Goal: Task Accomplishment & Management: Manage account settings

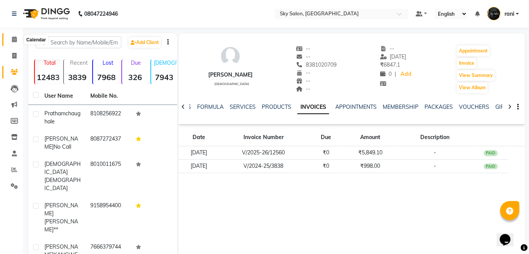
click at [15, 39] on icon at bounding box center [14, 39] width 5 height 6
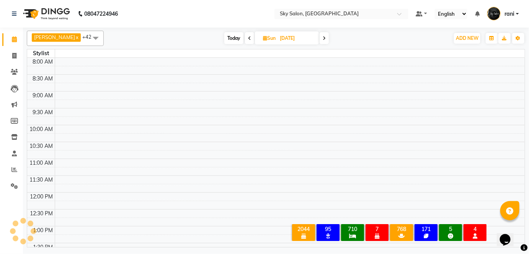
click at [15, 39] on icon at bounding box center [14, 39] width 5 height 6
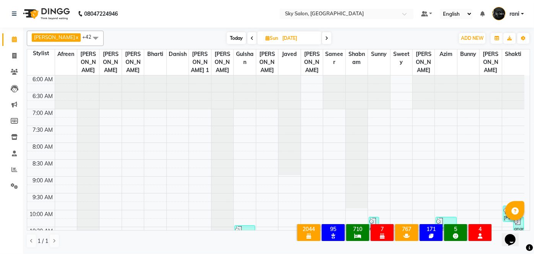
click at [227, 39] on span "Today" at bounding box center [236, 38] width 19 height 12
type input "[DATE]"
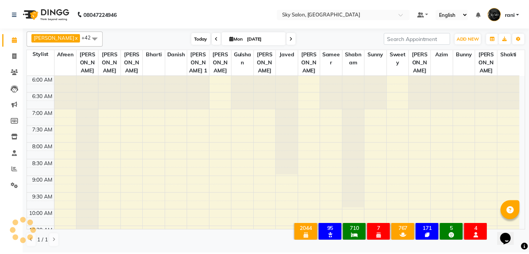
scroll to position [366, 0]
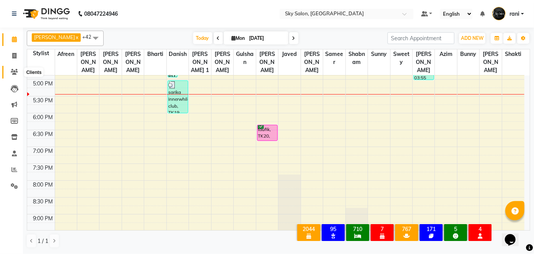
click at [10, 73] on span at bounding box center [14, 72] width 13 height 9
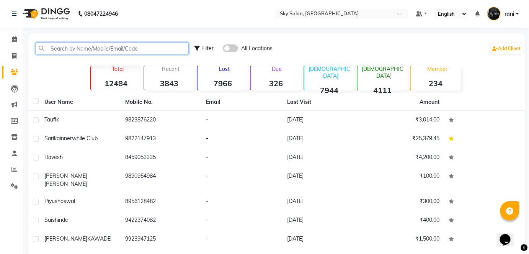
click at [94, 43] on input "text" at bounding box center [112, 48] width 153 height 12
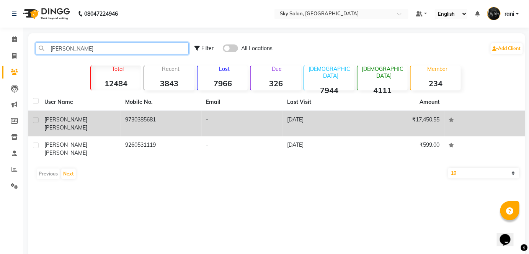
type input "anagha"
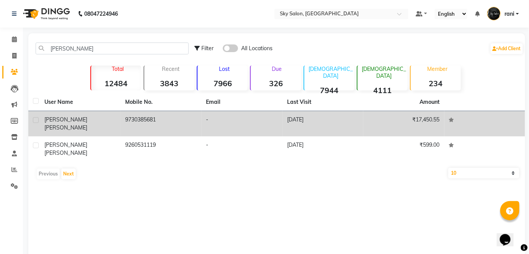
click at [183, 120] on td "9730385681" at bounding box center [161, 123] width 81 height 25
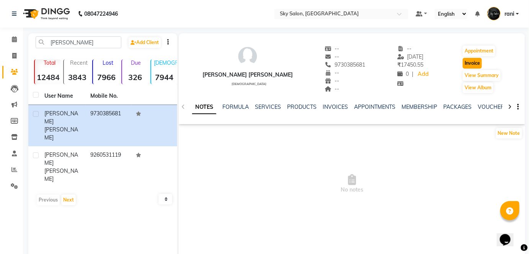
click at [472, 67] on button "Invoice" at bounding box center [472, 63] width 19 height 11
select select "3537"
select select "service"
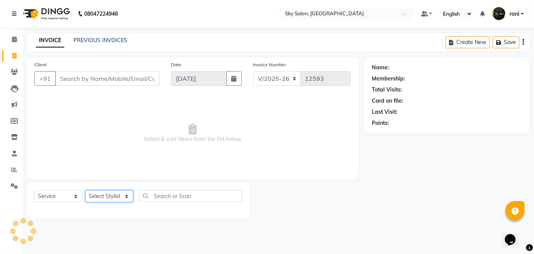
click at [115, 192] on select "Select Stylist" at bounding box center [109, 196] width 48 height 12
type input "9730385681"
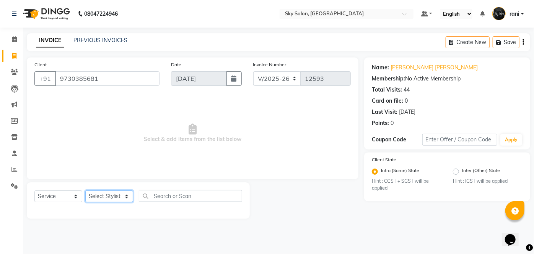
select select "46775"
click at [85, 190] on select "Select Stylist afreen akshata aman saha ameer Anagha anisa arbaj azim bharti Bu…" at bounding box center [109, 196] width 48 height 12
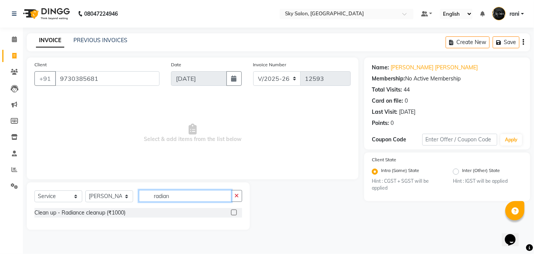
type input "radian"
click at [233, 214] on label at bounding box center [234, 212] width 6 height 6
click at [233, 214] on input "checkbox" at bounding box center [233, 212] width 5 height 5
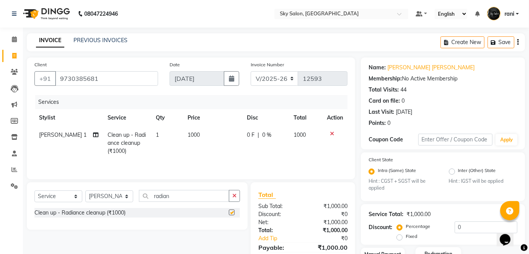
checkbox input "false"
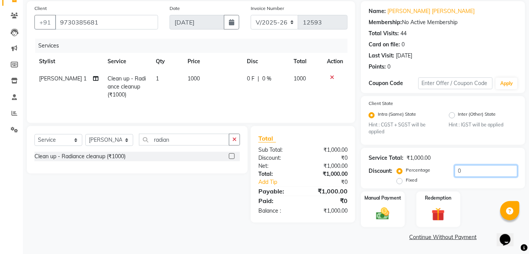
click at [489, 176] on input "0" at bounding box center [486, 171] width 63 height 12
type input "70"
click at [432, 236] on link "Continue Without Payment" at bounding box center [442, 237] width 161 height 8
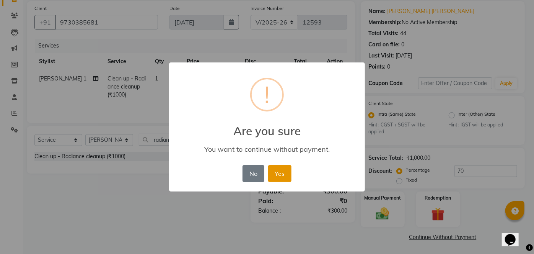
click at [282, 173] on button "Yes" at bounding box center [279, 173] width 23 height 17
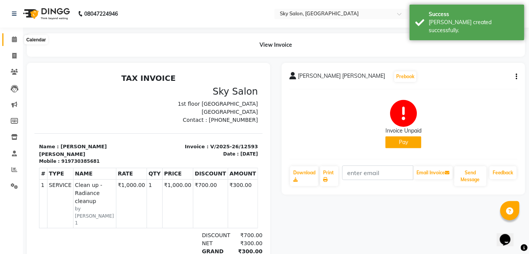
click at [15, 40] on icon at bounding box center [14, 39] width 5 height 6
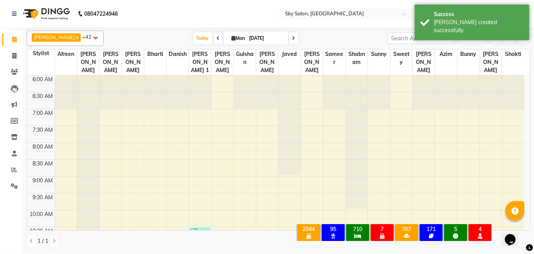
click at [21, 53] on li "Invoice" at bounding box center [11, 56] width 23 height 16
click at [12, 54] on icon at bounding box center [14, 56] width 4 height 6
select select "service"
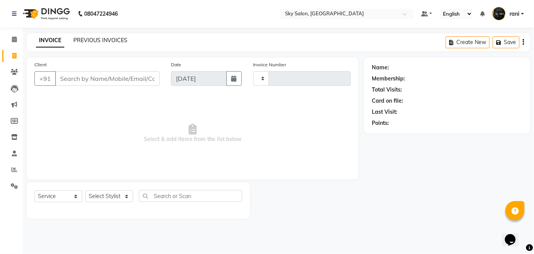
click at [100, 38] on link "PREVIOUS INVOICES" at bounding box center [100, 40] width 54 height 7
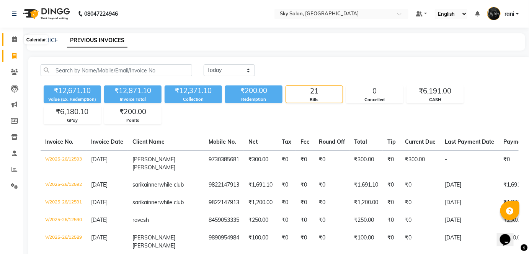
click at [15, 38] on icon at bounding box center [14, 39] width 5 height 6
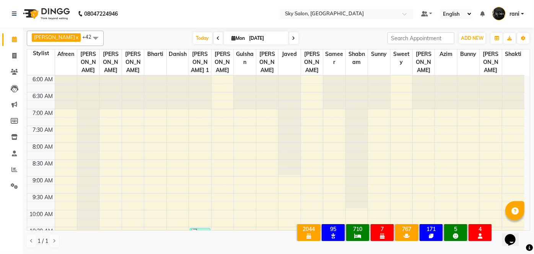
click at [41, 30] on div "Anagha x anisa x arbaj x bharti x Darshana 1 x devyani x Gulshan x gurmeet x ro…" at bounding box center [279, 140] width 504 height 224
click at [15, 56] on icon at bounding box center [14, 56] width 4 height 6
select select "service"
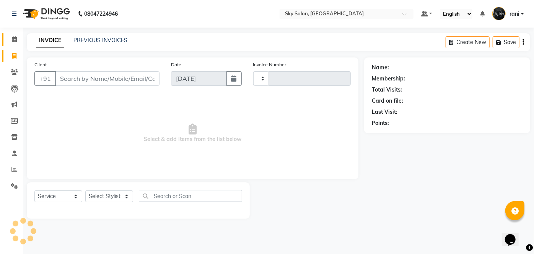
type input "12594"
select select "3537"
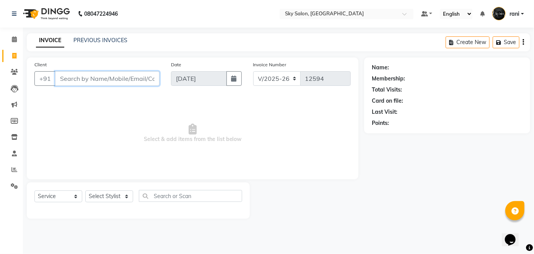
click at [88, 80] on input "Client" at bounding box center [107, 78] width 104 height 15
type input "9860965050"
click at [141, 83] on button "Add Client" at bounding box center [139, 78] width 39 height 15
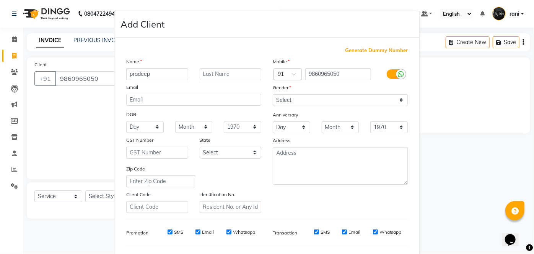
type input "pradeep"
click at [318, 93] on div "Gender" at bounding box center [340, 88] width 147 height 11
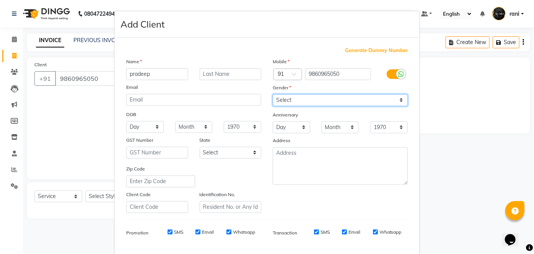
click at [296, 98] on select "Select Male Female Other Prefer Not To Say" at bounding box center [340, 100] width 135 height 12
select select "male"
click at [273, 94] on select "Select Male Female Other Prefer Not To Say" at bounding box center [340, 100] width 135 height 12
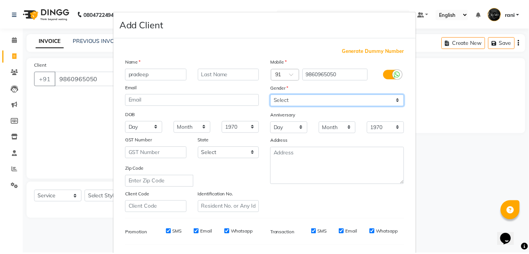
scroll to position [99, 0]
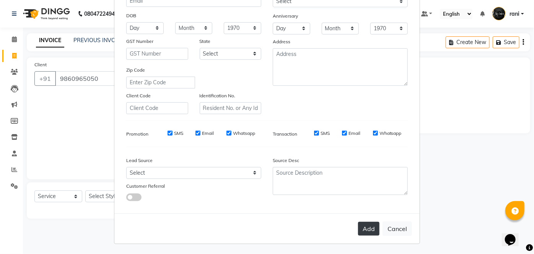
click at [373, 227] on button "Add" at bounding box center [368, 229] width 21 height 14
select select
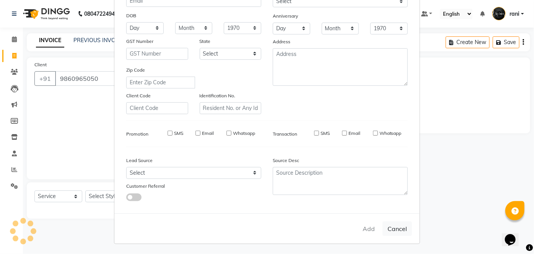
select select
checkbox input "false"
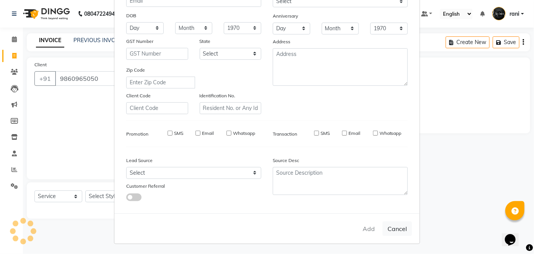
checkbox input "false"
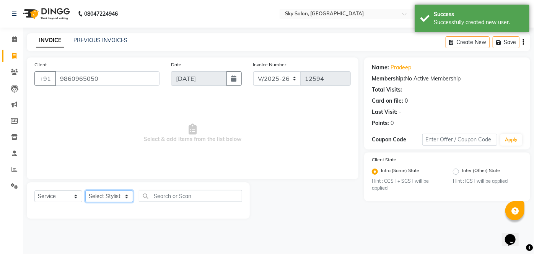
click at [96, 193] on select "Select Stylist afreen akshata aman saha ameer Anagha anisa arbaj azim bharti Bu…" at bounding box center [109, 196] width 48 height 12
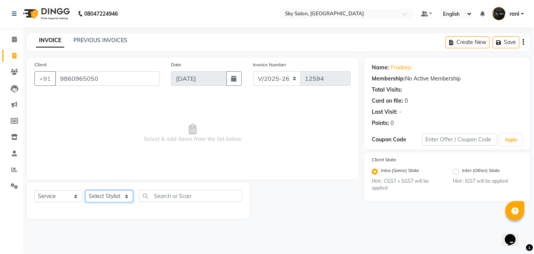
select select "43486"
click at [85, 190] on select "Select Stylist afreen akshata aman saha ameer Anagha anisa arbaj azim bharti Bu…" at bounding box center [109, 196] width 48 height 12
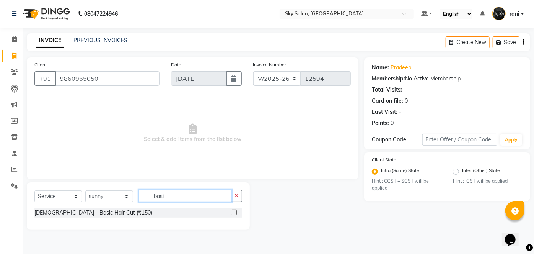
type input "basi"
click at [233, 212] on label at bounding box center [234, 212] width 6 height 6
click at [233, 212] on input "checkbox" at bounding box center [233, 212] width 5 height 5
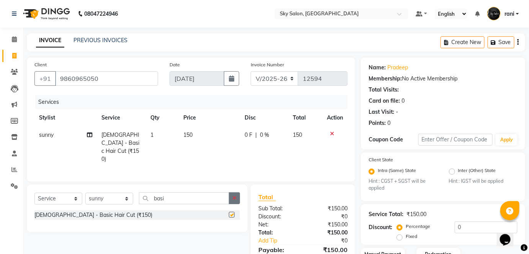
checkbox input "false"
click at [238, 193] on button "button" at bounding box center [234, 198] width 11 height 12
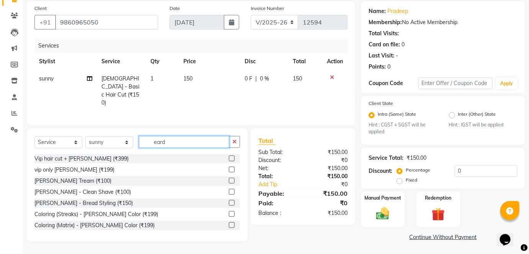
scroll to position [56, 0]
type input "eard"
click at [229, 179] on label at bounding box center [232, 181] width 6 height 6
click at [229, 179] on input "checkbox" at bounding box center [231, 181] width 5 height 5
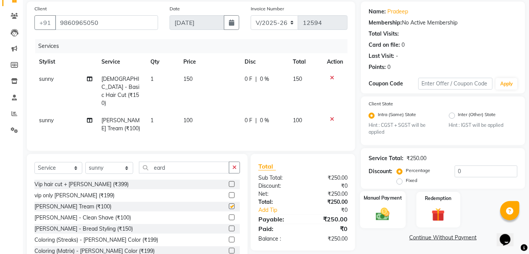
checkbox input "false"
click at [375, 208] on img at bounding box center [383, 214] width 22 height 16
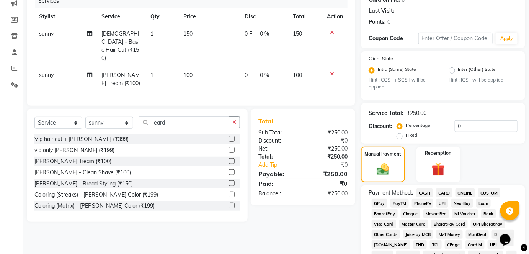
scroll to position [110, 0]
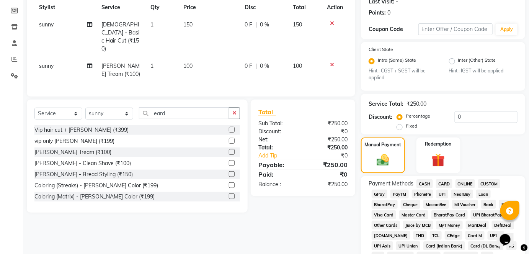
click at [420, 182] on span "CASH" at bounding box center [424, 183] width 16 height 9
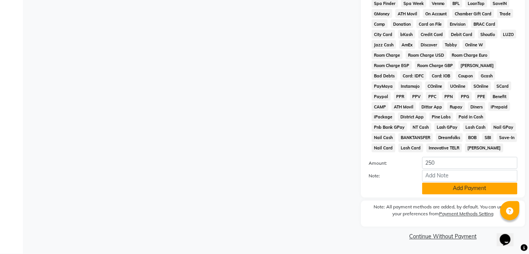
click at [444, 193] on button "Add Payment" at bounding box center [469, 189] width 95 height 12
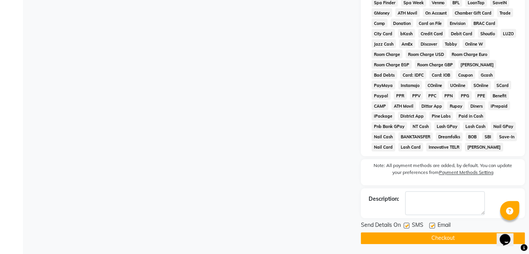
click at [405, 226] on label at bounding box center [407, 226] width 6 height 6
click at [405, 226] on input "checkbox" at bounding box center [406, 226] width 5 height 5
checkbox input "false"
click at [405, 229] on div at bounding box center [406, 227] width 5 height 8
click at [404, 241] on button "Checkout" at bounding box center [443, 238] width 164 height 12
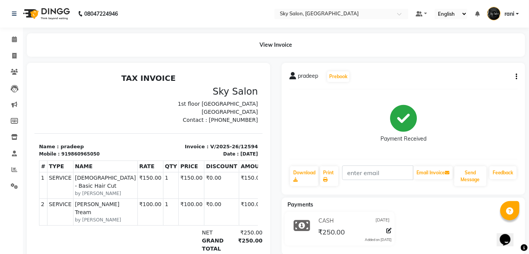
select select "service"
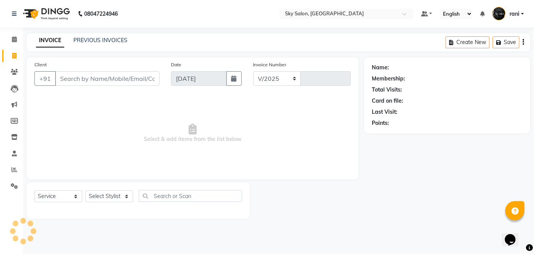
select select "3537"
type input "12595"
click at [111, 191] on select "Select Stylist afreen akshata aman saha ameer Anagha anisa arbaj azim bharti Bu…" at bounding box center [109, 196] width 48 height 12
select select "80460"
click at [85, 190] on select "Select Stylist afreen akshata aman saha ameer Anagha anisa arbaj azim bharti Bu…" at bounding box center [109, 196] width 48 height 12
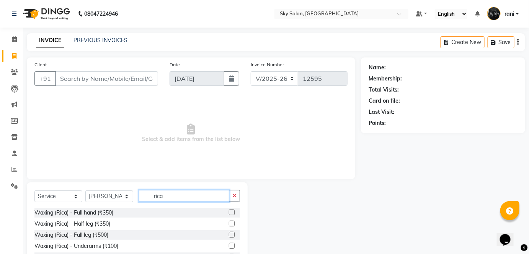
scroll to position [52, 0]
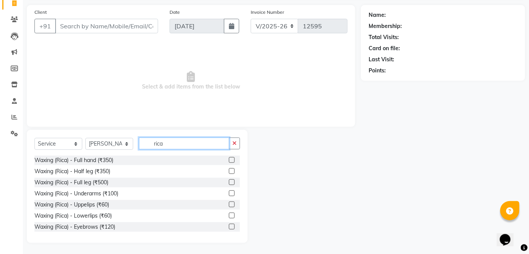
type input "rica"
click at [229, 160] on label at bounding box center [232, 160] width 6 height 6
click at [229, 160] on input "checkbox" at bounding box center [231, 160] width 5 height 5
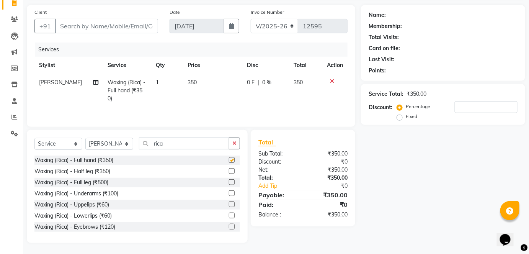
checkbox input "false"
click at [229, 169] on label at bounding box center [232, 171] width 6 height 6
click at [229, 169] on input "checkbox" at bounding box center [231, 171] width 5 height 5
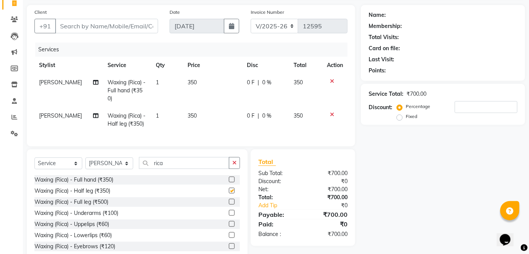
checkbox input "false"
click at [229, 215] on label at bounding box center [232, 213] width 6 height 6
click at [229, 215] on input "checkbox" at bounding box center [231, 212] width 5 height 5
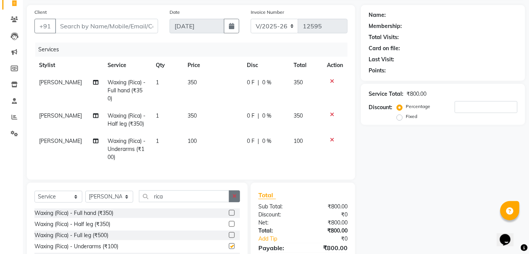
checkbox input "false"
click at [232, 200] on button "button" at bounding box center [234, 196] width 11 height 12
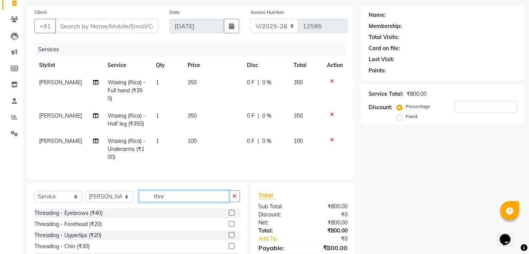
type input "thre"
click at [229, 215] on label at bounding box center [232, 213] width 6 height 6
click at [229, 215] on input "checkbox" at bounding box center [231, 212] width 5 height 5
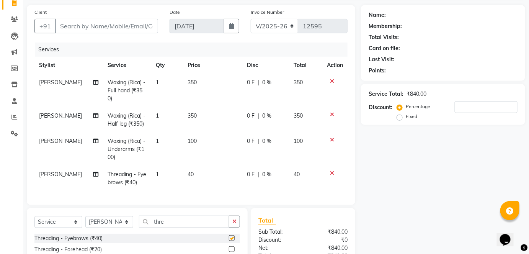
checkbox input "false"
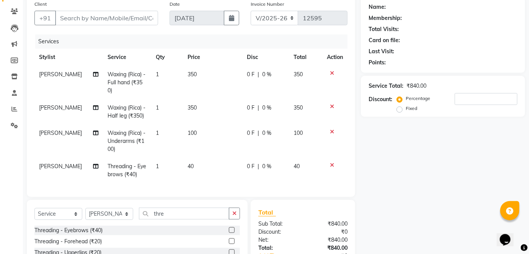
scroll to position [22, 0]
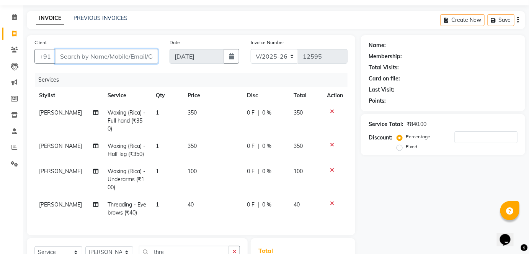
click at [85, 57] on input "Client" at bounding box center [106, 56] width 103 height 15
type input "7"
type input "0"
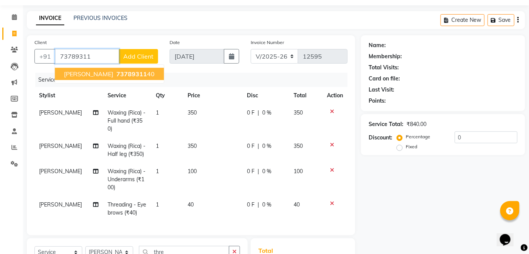
click at [83, 74] on span "Rubeena khan" at bounding box center [88, 74] width 49 height 8
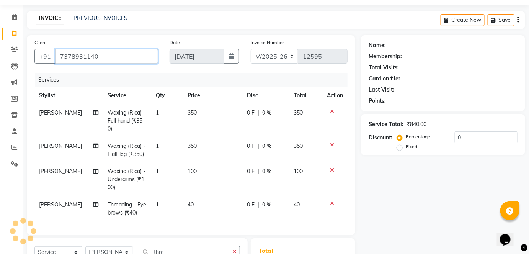
type input "7378931140"
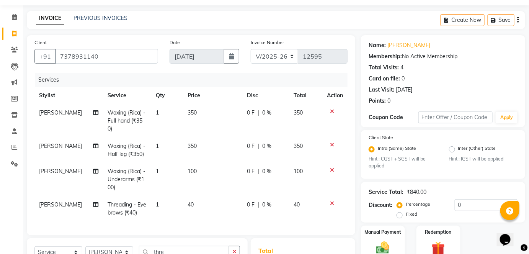
scroll to position [135, 0]
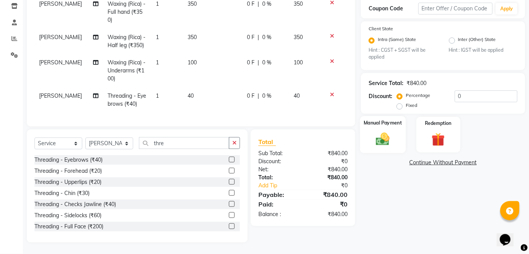
click at [385, 131] on img at bounding box center [383, 139] width 22 height 16
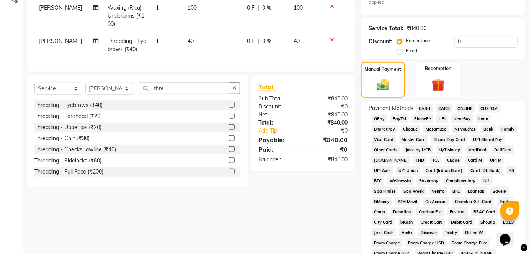
scroll to position [186, 0]
click at [379, 118] on span "GPay" at bounding box center [380, 118] width 16 height 9
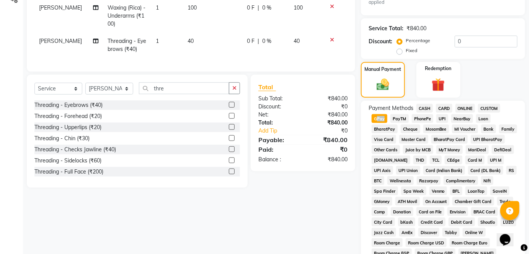
click at [379, 118] on span "GPay" at bounding box center [380, 118] width 16 height 9
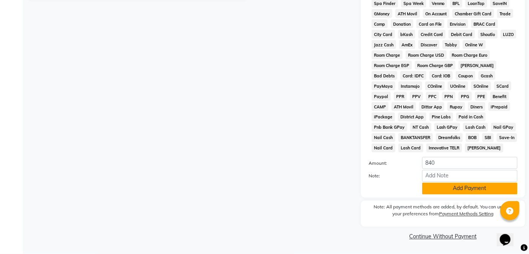
click at [453, 186] on button "Add Payment" at bounding box center [469, 189] width 95 height 12
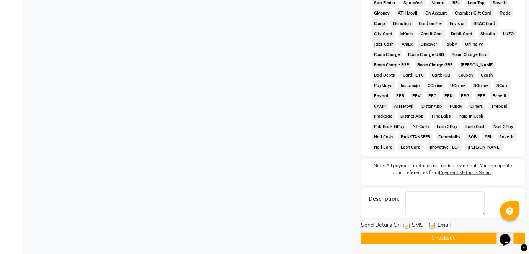
click at [405, 225] on label at bounding box center [407, 226] width 6 height 6
click at [405, 225] on input "checkbox" at bounding box center [406, 226] width 5 height 5
checkbox input "false"
click at [417, 240] on button "Checkout" at bounding box center [443, 238] width 164 height 12
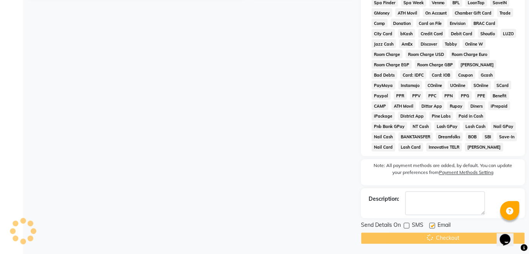
scroll to position [377, 0]
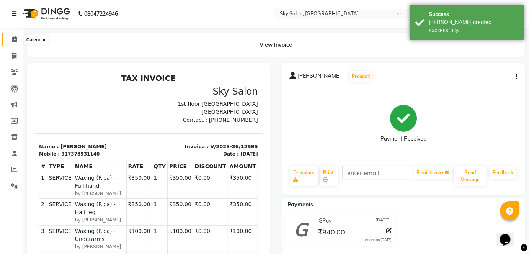
click at [18, 38] on span at bounding box center [14, 39] width 13 height 9
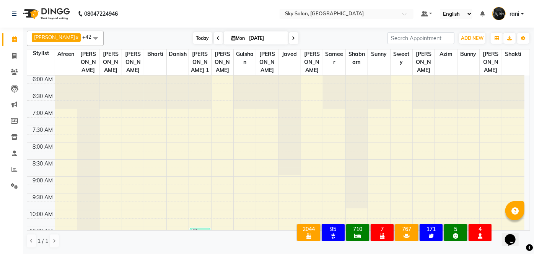
click at [193, 40] on span "Today" at bounding box center [202, 38] width 19 height 12
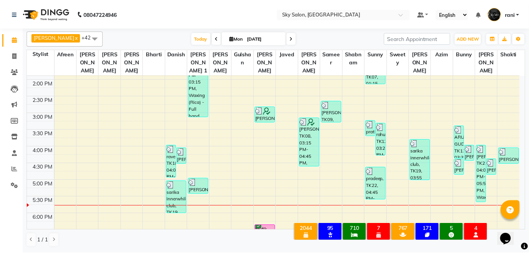
scroll to position [266, 0]
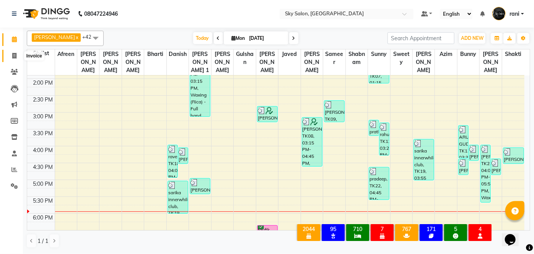
click at [16, 55] on span at bounding box center [14, 56] width 13 height 9
select select "service"
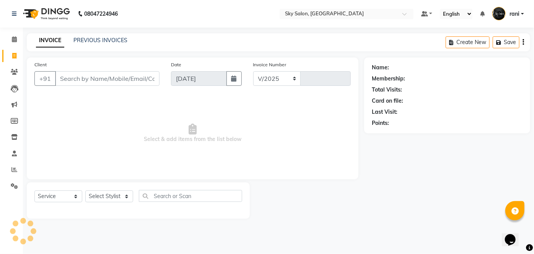
select select "3537"
type input "12596"
click at [103, 81] on input "Client" at bounding box center [107, 78] width 104 height 15
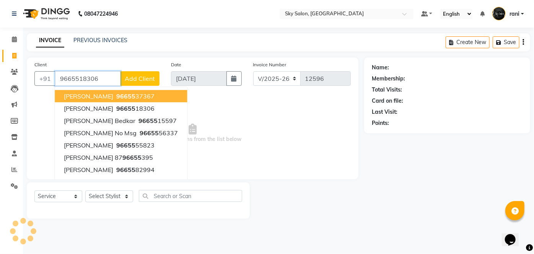
type input "9665518306"
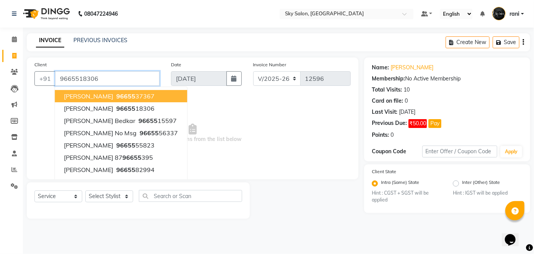
click at [103, 81] on input "9665518306" at bounding box center [107, 78] width 104 height 15
paste input "9665518306"
type input "9665518306"
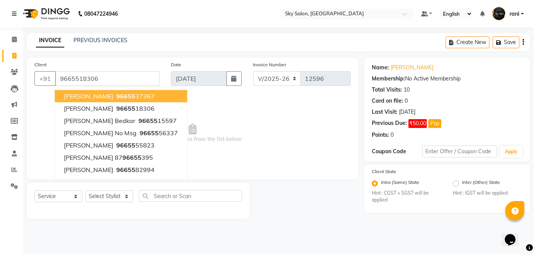
click at [188, 118] on span "Select & add items from the list below" at bounding box center [192, 133] width 317 height 77
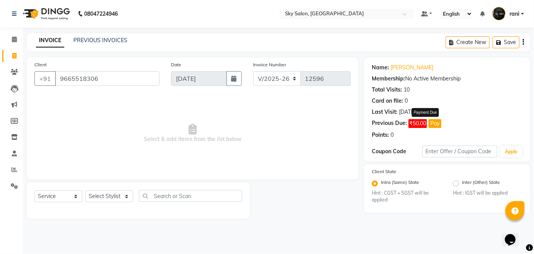
click at [441, 125] on button "Pay" at bounding box center [435, 123] width 13 height 9
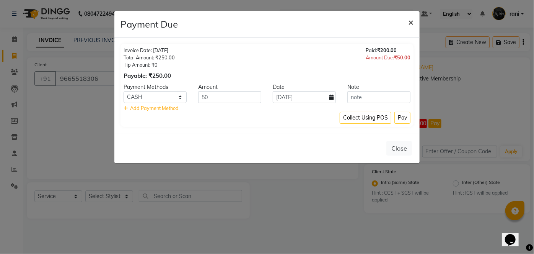
click at [411, 21] on span "×" at bounding box center [410, 21] width 5 height 11
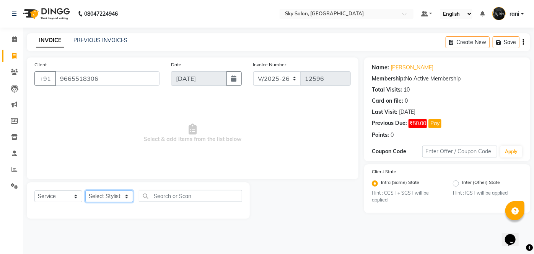
click at [106, 198] on select "Select Stylist afreen akshata aman saha ameer Anagha anisa arbaj azim bharti Bu…" at bounding box center [109, 196] width 48 height 12
select select "84591"
click at [85, 190] on select "Select Stylist afreen akshata aman saha ameer Anagha anisa arbaj azim bharti Bu…" at bounding box center [109, 196] width 48 height 12
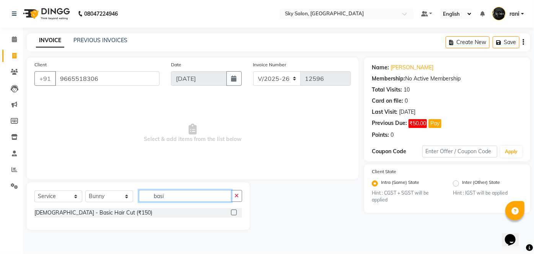
type input "basi"
click at [233, 212] on label at bounding box center [234, 212] width 6 height 6
click at [233, 212] on input "checkbox" at bounding box center [233, 212] width 5 height 5
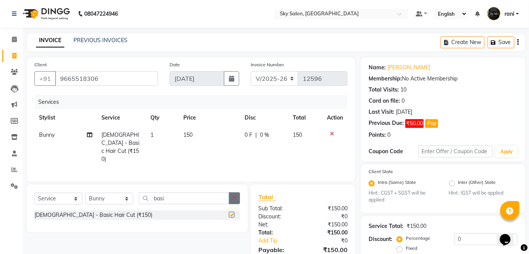
checkbox input "false"
click at [238, 199] on button "button" at bounding box center [234, 198] width 11 height 12
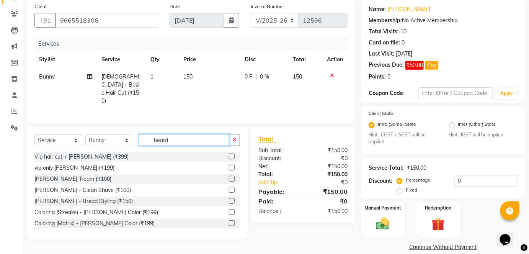
scroll to position [58, 0]
type input "beard"
click at [229, 176] on label at bounding box center [232, 179] width 6 height 6
click at [229, 176] on input "checkbox" at bounding box center [231, 178] width 5 height 5
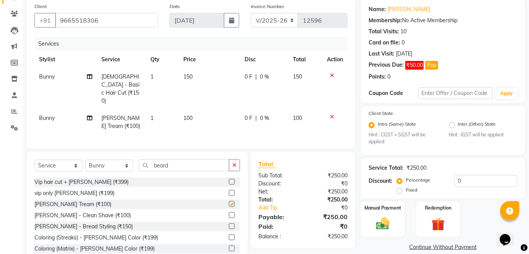
checkbox input "false"
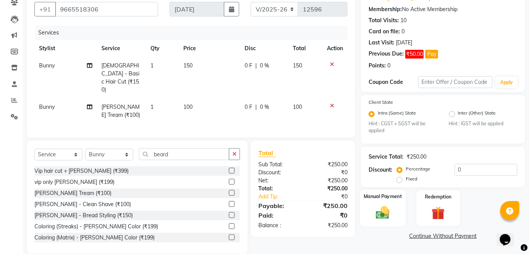
click at [398, 203] on div "Manual Payment" at bounding box center [383, 207] width 46 height 37
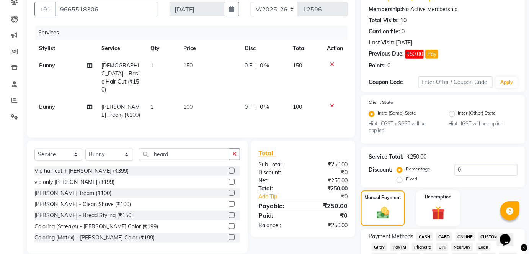
scroll to position [208, 0]
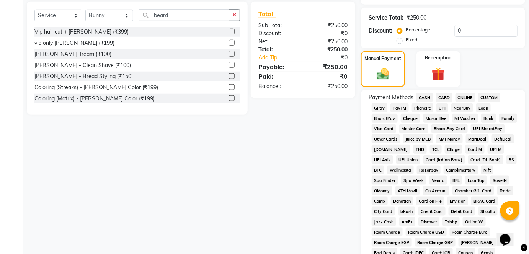
click at [380, 108] on span "GPay" at bounding box center [380, 107] width 16 height 9
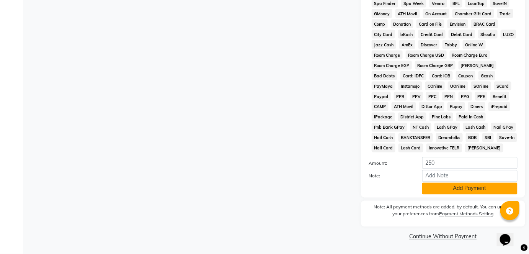
click at [461, 192] on button "Add Payment" at bounding box center [469, 189] width 95 height 12
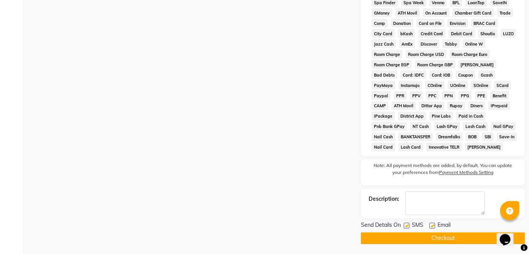
click at [405, 225] on label at bounding box center [407, 226] width 6 height 6
click at [405, 225] on input "checkbox" at bounding box center [406, 226] width 5 height 5
checkbox input "false"
click at [406, 233] on button "Checkout" at bounding box center [443, 238] width 164 height 12
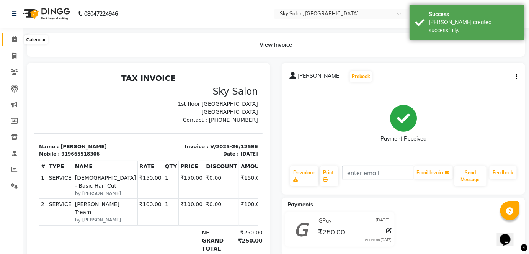
click at [14, 39] on icon at bounding box center [14, 39] width 5 height 6
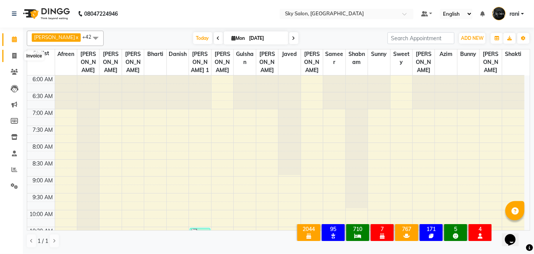
click at [11, 54] on span at bounding box center [14, 56] width 13 height 9
select select "service"
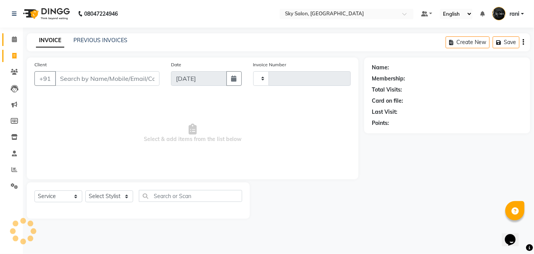
type input "12597"
select select "3537"
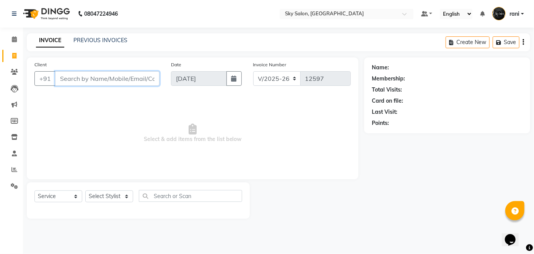
click at [116, 75] on input "Client" at bounding box center [107, 78] width 104 height 15
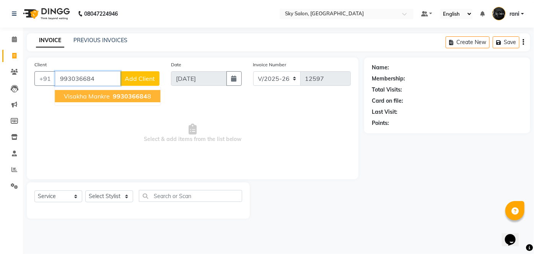
click at [109, 100] on button "visakha mankre 993036684 8" at bounding box center [108, 96] width 106 height 12
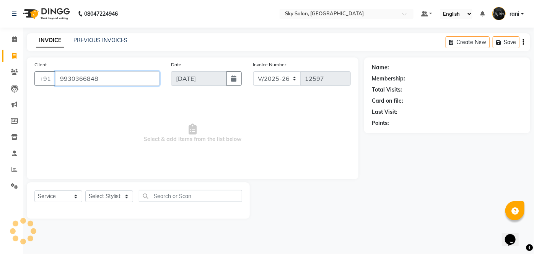
type input "9930366848"
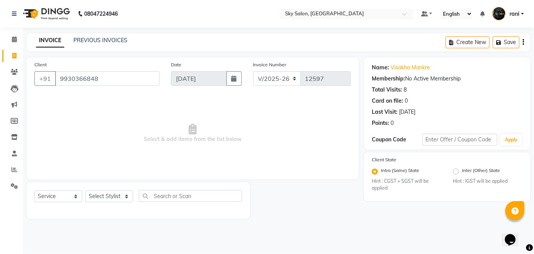
click at [112, 202] on div "Select Stylist afreen akshata aman saha ameer Anagha anisa arbaj azim bharti Bu…" at bounding box center [109, 196] width 48 height 12
click at [111, 198] on select "Select Stylist afreen akshata aman saha ameer Anagha anisa arbaj azim bharti Bu…" at bounding box center [109, 196] width 48 height 12
select select "43486"
click at [85, 190] on select "Select Stylist afreen akshata aman saha ameer Anagha anisa arbaj azim bharti Bu…" at bounding box center [109, 196] width 48 height 12
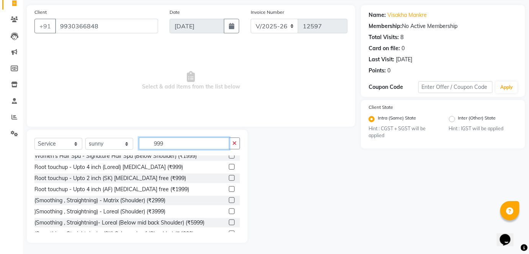
scroll to position [81, 0]
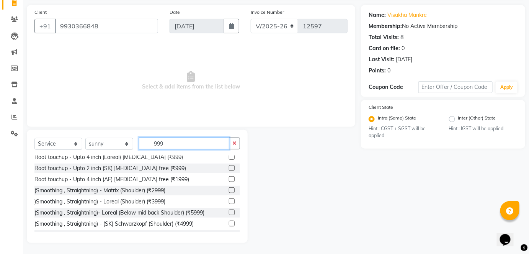
type input "999"
click at [229, 171] on label at bounding box center [232, 168] width 6 height 6
click at [229, 171] on input "checkbox" at bounding box center [231, 168] width 5 height 5
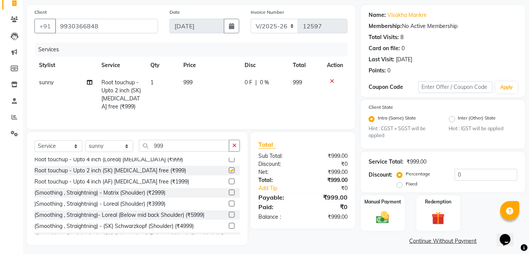
checkbox input "false"
click at [111, 152] on select "Select Stylist afreen akshata aman saha ameer Anagha anisa arbaj azim bharti Bu…" at bounding box center [109, 146] width 48 height 12
select select "80460"
click at [85, 145] on select "Select Stylist afreen akshata aman saha ameer Anagha anisa arbaj azim bharti Bu…" at bounding box center [109, 146] width 48 height 12
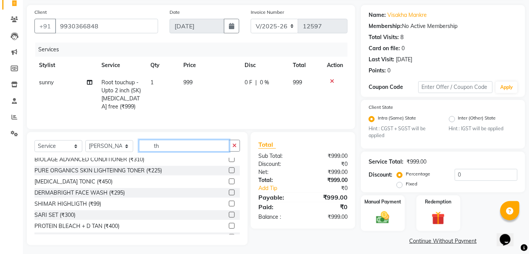
scroll to position [0, 0]
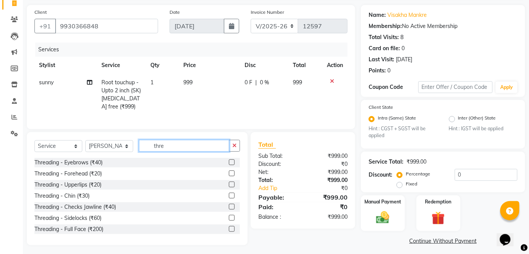
type input "thre"
click at [229, 165] on label at bounding box center [232, 162] width 6 height 6
click at [229, 165] on input "checkbox" at bounding box center [231, 162] width 5 height 5
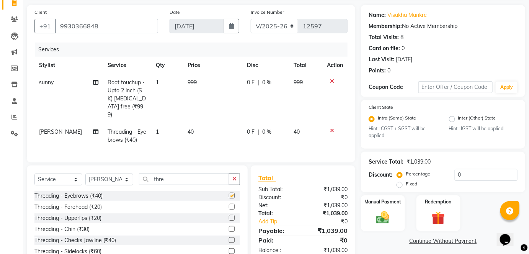
checkbox input "false"
click at [229, 204] on label at bounding box center [232, 207] width 6 height 6
click at [229, 204] on input "checkbox" at bounding box center [231, 206] width 5 height 5
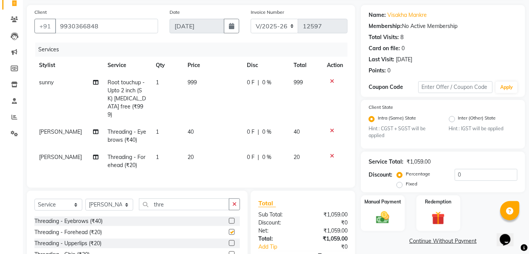
checkbox input "false"
click at [93, 80] on icon at bounding box center [95, 82] width 5 height 5
select select "43486"
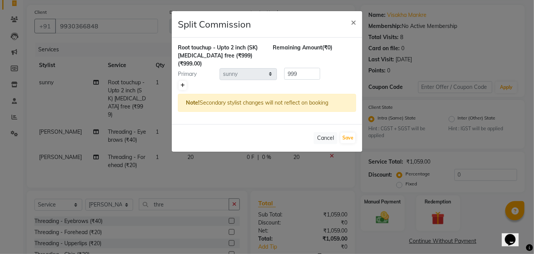
click at [184, 81] on link at bounding box center [183, 85] width 8 height 9
type input "499.5"
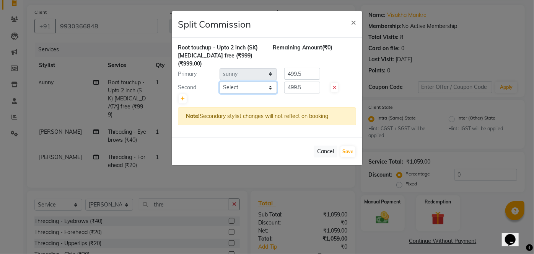
click at [240, 82] on select "Select afreen akshata aman saha ameer Anagha anisa arbaj azim bharti Bunny Dani…" at bounding box center [248, 88] width 57 height 12
select select "57852"
click at [220, 82] on select "Select afreen akshata aman saha ameer Anagha anisa arbaj azim bharti Bunny Dani…" at bounding box center [248, 88] width 57 height 12
click at [348, 146] on button "Save" at bounding box center [348, 151] width 15 height 11
select select "Select"
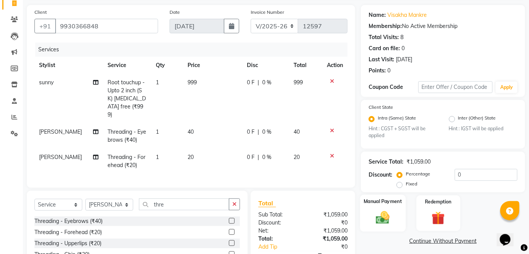
click at [385, 211] on img at bounding box center [383, 218] width 22 height 16
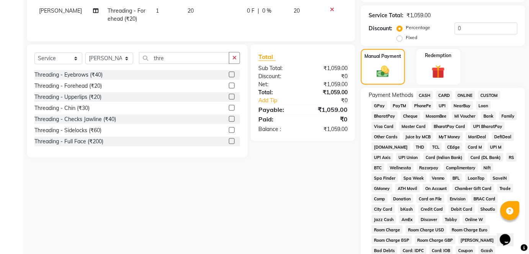
scroll to position [199, 0]
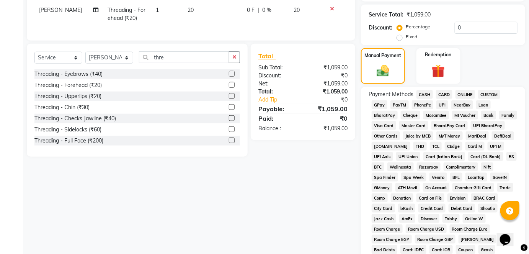
click at [419, 96] on span "CASH" at bounding box center [424, 94] width 16 height 9
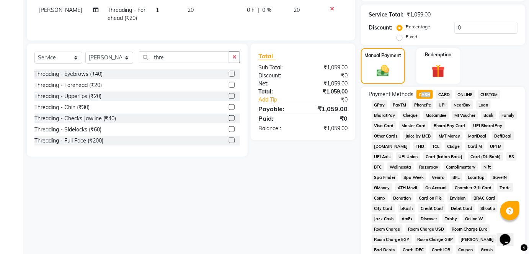
scroll to position [374, 0]
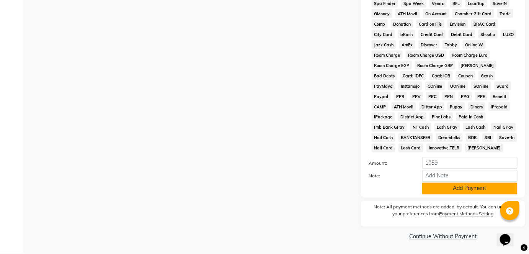
click at [458, 191] on button "Add Payment" at bounding box center [469, 189] width 95 height 12
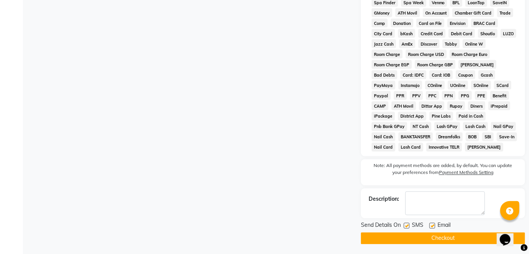
click at [407, 226] on label at bounding box center [407, 226] width 6 height 6
click at [407, 226] on input "checkbox" at bounding box center [406, 226] width 5 height 5
checkbox input "false"
drag, startPoint x: 410, startPoint y: 232, endPoint x: 417, endPoint y: 237, distance: 8.5
click at [417, 237] on div "Send Details On SMS Email Checkout" at bounding box center [443, 232] width 164 height 23
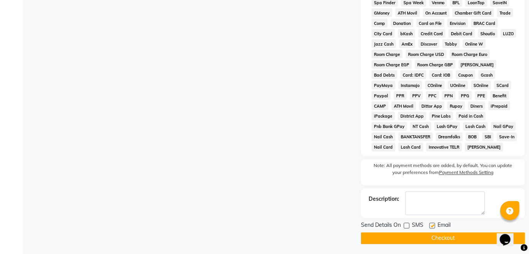
click at [417, 237] on button "Checkout" at bounding box center [443, 238] width 164 height 12
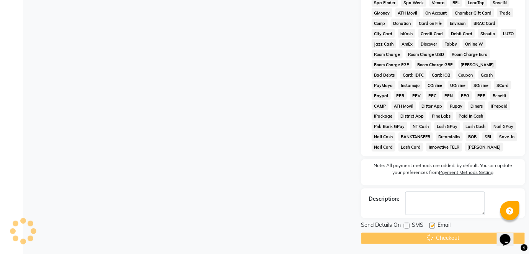
scroll to position [377, 0]
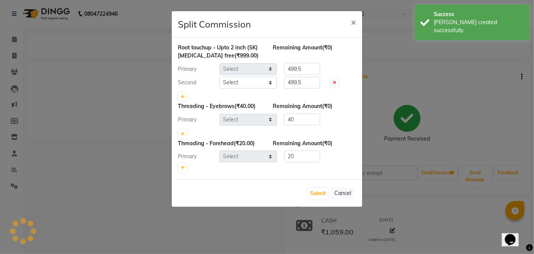
select select "43486"
select select "57852"
select select "80460"
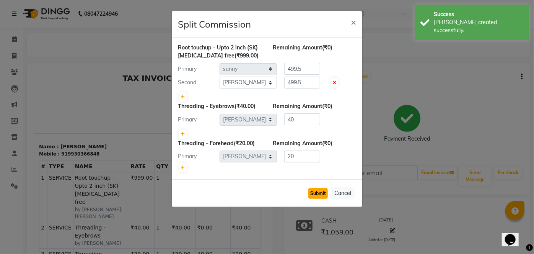
click at [325, 193] on button "Submit" at bounding box center [318, 193] width 20 height 11
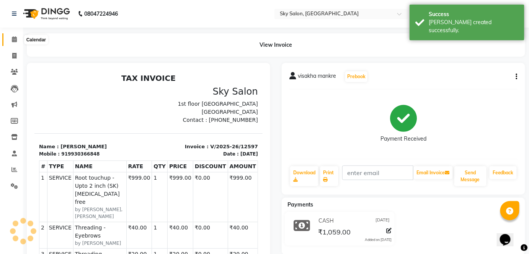
click at [15, 37] on icon at bounding box center [14, 39] width 5 height 6
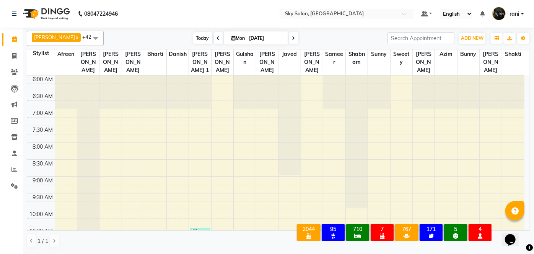
click at [193, 39] on span "Today" at bounding box center [202, 38] width 19 height 12
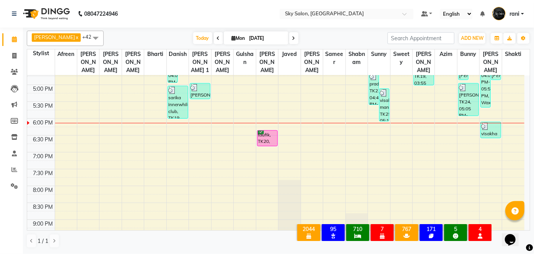
scroll to position [362, 0]
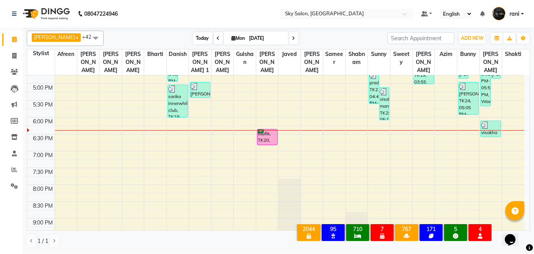
click at [194, 34] on span "Today" at bounding box center [202, 38] width 19 height 12
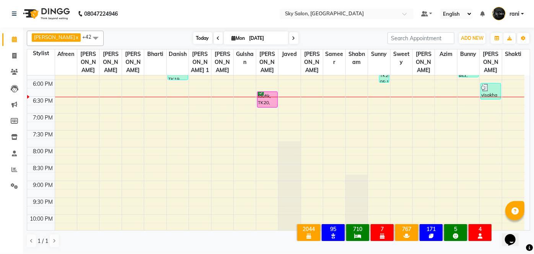
click at [193, 37] on span "Today" at bounding box center [202, 38] width 19 height 12
click at [19, 54] on span at bounding box center [14, 56] width 13 height 9
select select "service"
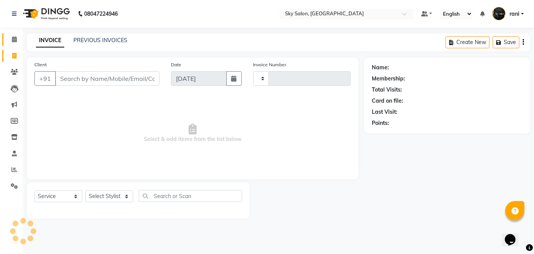
type input "12598"
select select "3537"
click at [12, 40] on icon at bounding box center [14, 39] width 5 height 6
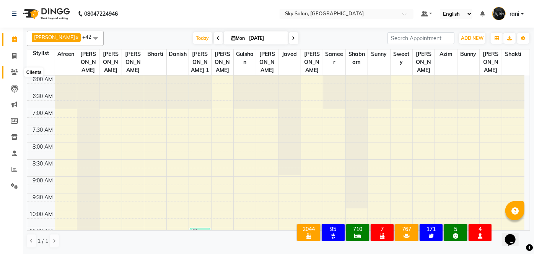
click at [17, 70] on icon at bounding box center [14, 72] width 7 height 6
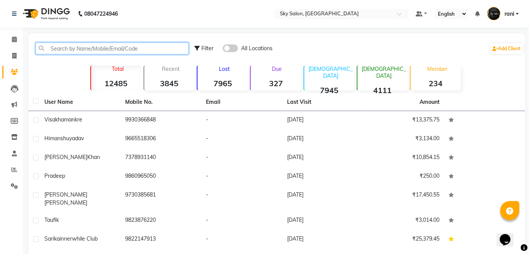
click at [62, 47] on input "text" at bounding box center [112, 48] width 153 height 12
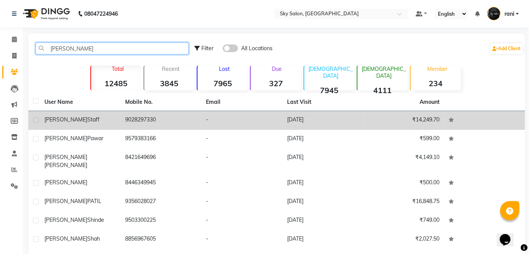
type input "[PERSON_NAME]"
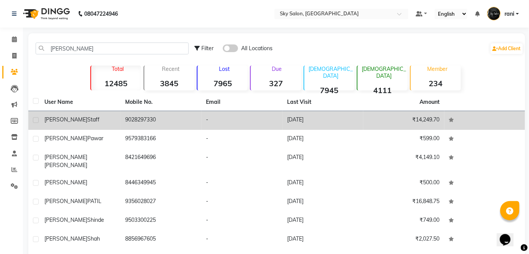
click at [159, 127] on td "9028297330" at bounding box center [161, 120] width 81 height 19
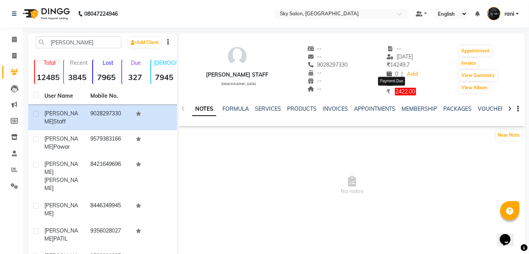
click at [395, 91] on span "2422.00" at bounding box center [405, 92] width 21 height 8
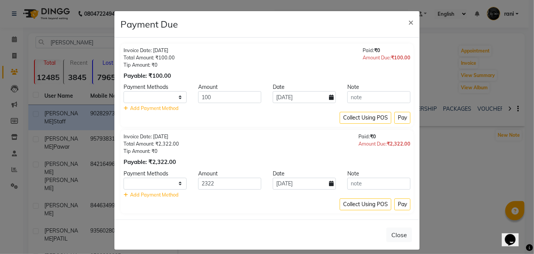
select select "1"
click at [408, 21] on span "×" at bounding box center [410, 21] width 5 height 11
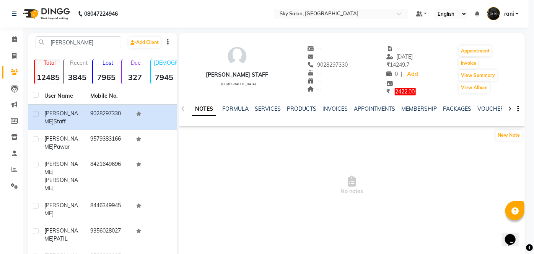
click at [407, 13] on button "×" at bounding box center [411, 2] width 18 height 21
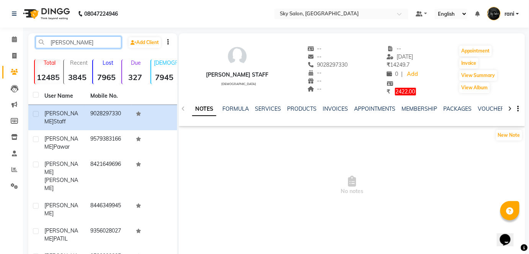
click at [92, 44] on input "[PERSON_NAME]" at bounding box center [79, 42] width 86 height 12
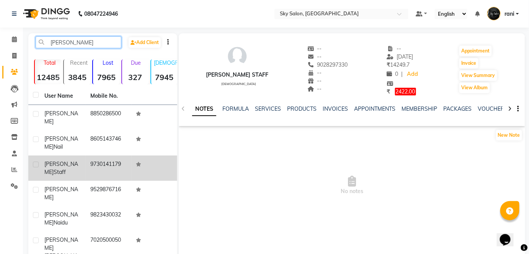
type input "darshana"
click at [113, 155] on td "9730141179" at bounding box center [109, 167] width 46 height 25
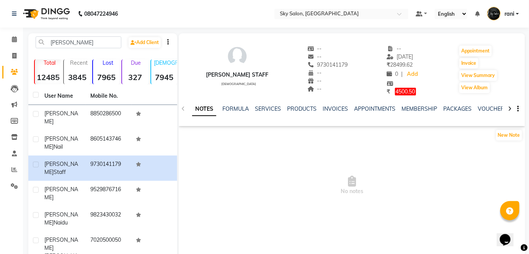
drag, startPoint x: 392, startPoint y: 96, endPoint x: 395, endPoint y: 88, distance: 8.5
click at [395, 88] on div "darshana staff female -- -- 9730141179 -- -- -- -- 23-08-2025 ₹ 28499.62 0 | Ad…" at bounding box center [352, 79] width 346 height 93
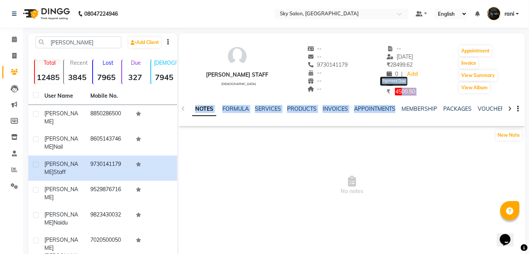
click at [395, 88] on span "4500.50" at bounding box center [405, 92] width 21 height 8
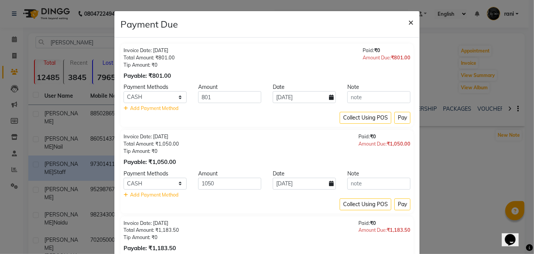
click at [408, 19] on span "×" at bounding box center [410, 21] width 5 height 11
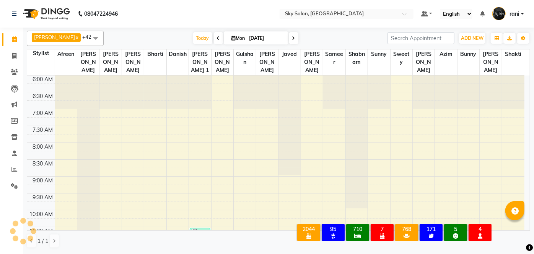
click at [200, 15] on nav "08047224946 Select Location × Sky Salon, Khopoli Default Panel My Panel English…" at bounding box center [267, 14] width 534 height 28
